Goal: Transaction & Acquisition: Download file/media

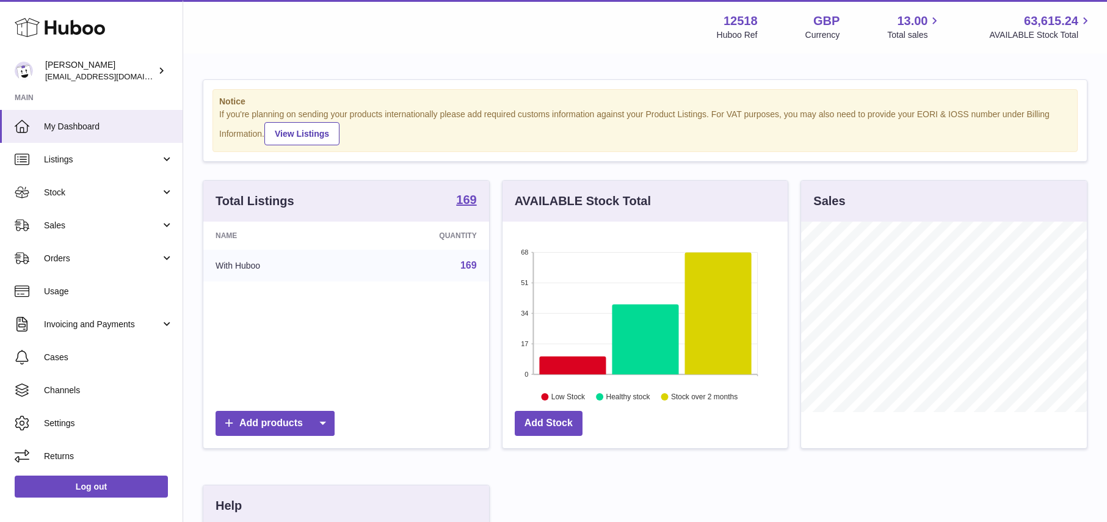
scroll to position [190, 286]
click at [99, 193] on span "Stock" at bounding box center [102, 193] width 117 height 12
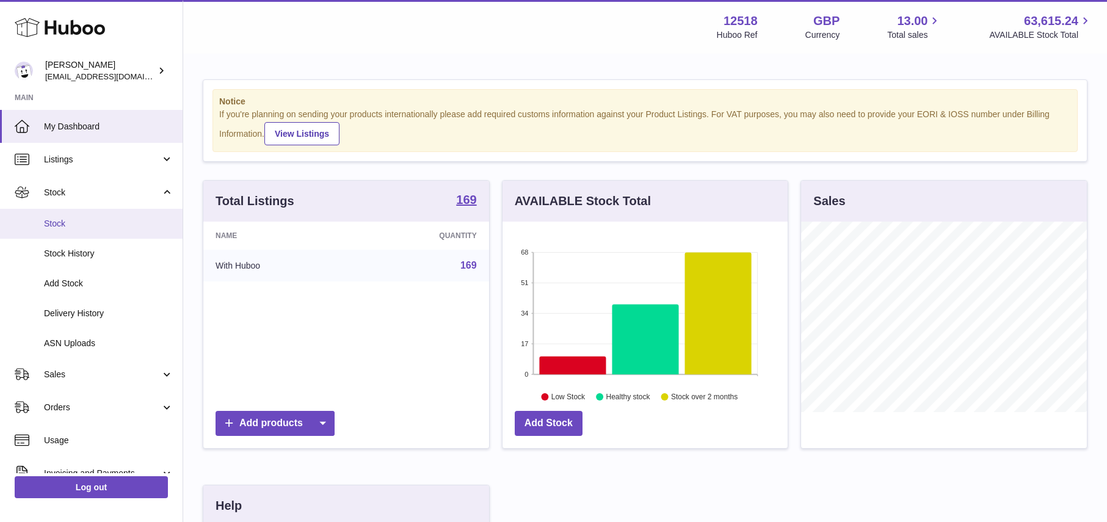
click at [65, 225] on span "Stock" at bounding box center [108, 224] width 129 height 12
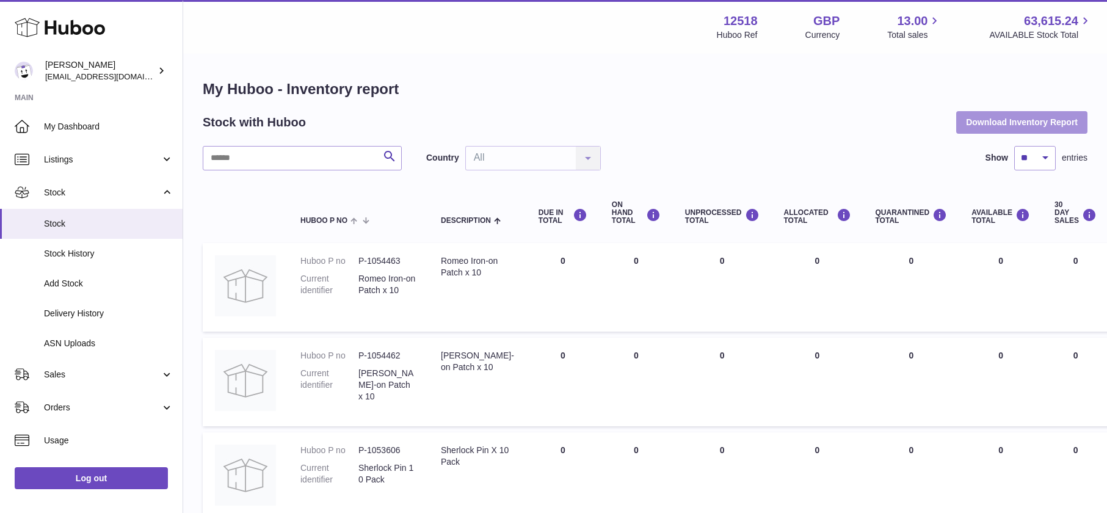
click at [1005, 122] on button "Download Inventory Report" at bounding box center [1021, 122] width 131 height 22
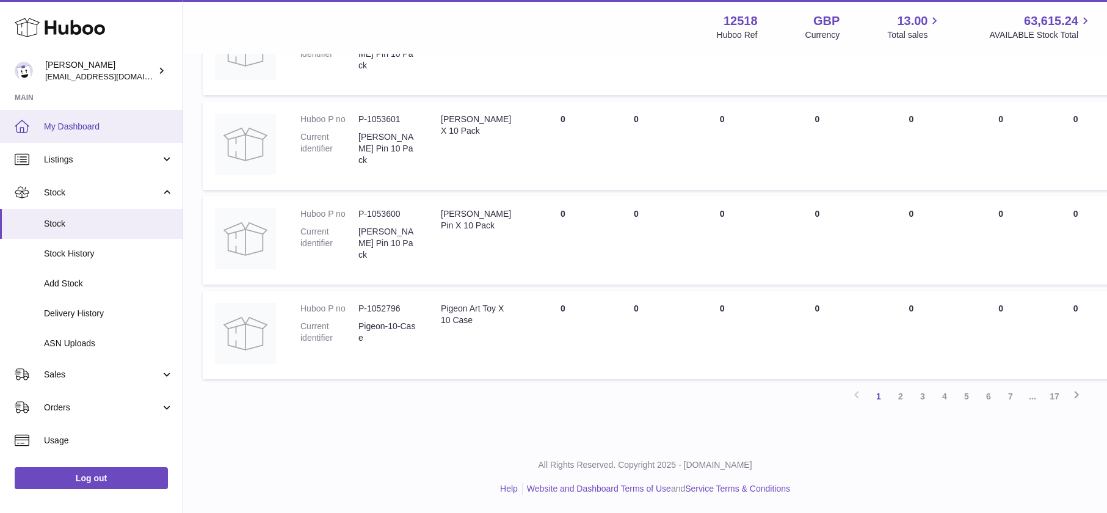
click at [103, 126] on span "My Dashboard" at bounding box center [108, 127] width 129 height 12
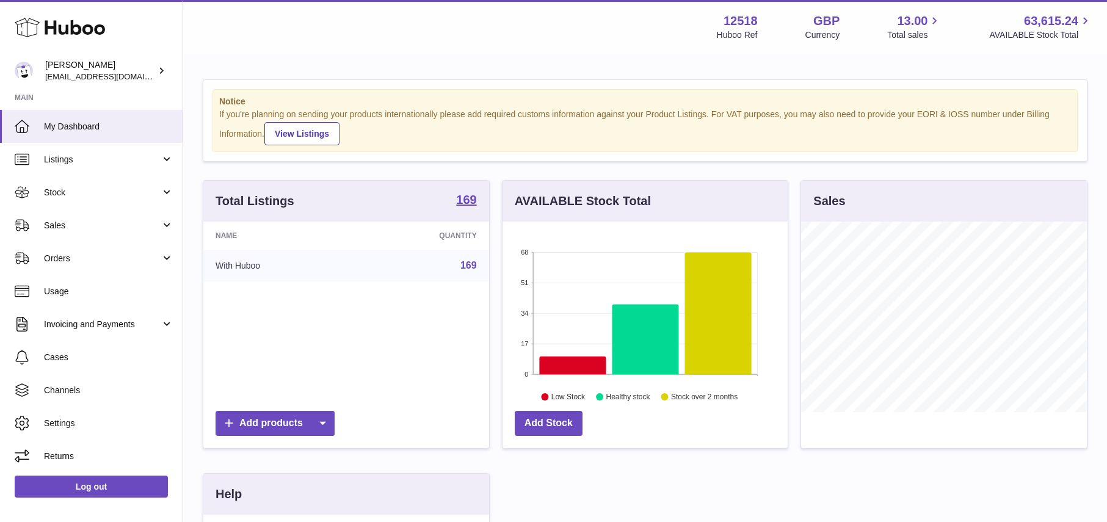
scroll to position [190, 286]
